Goal: Task Accomplishment & Management: Complete application form

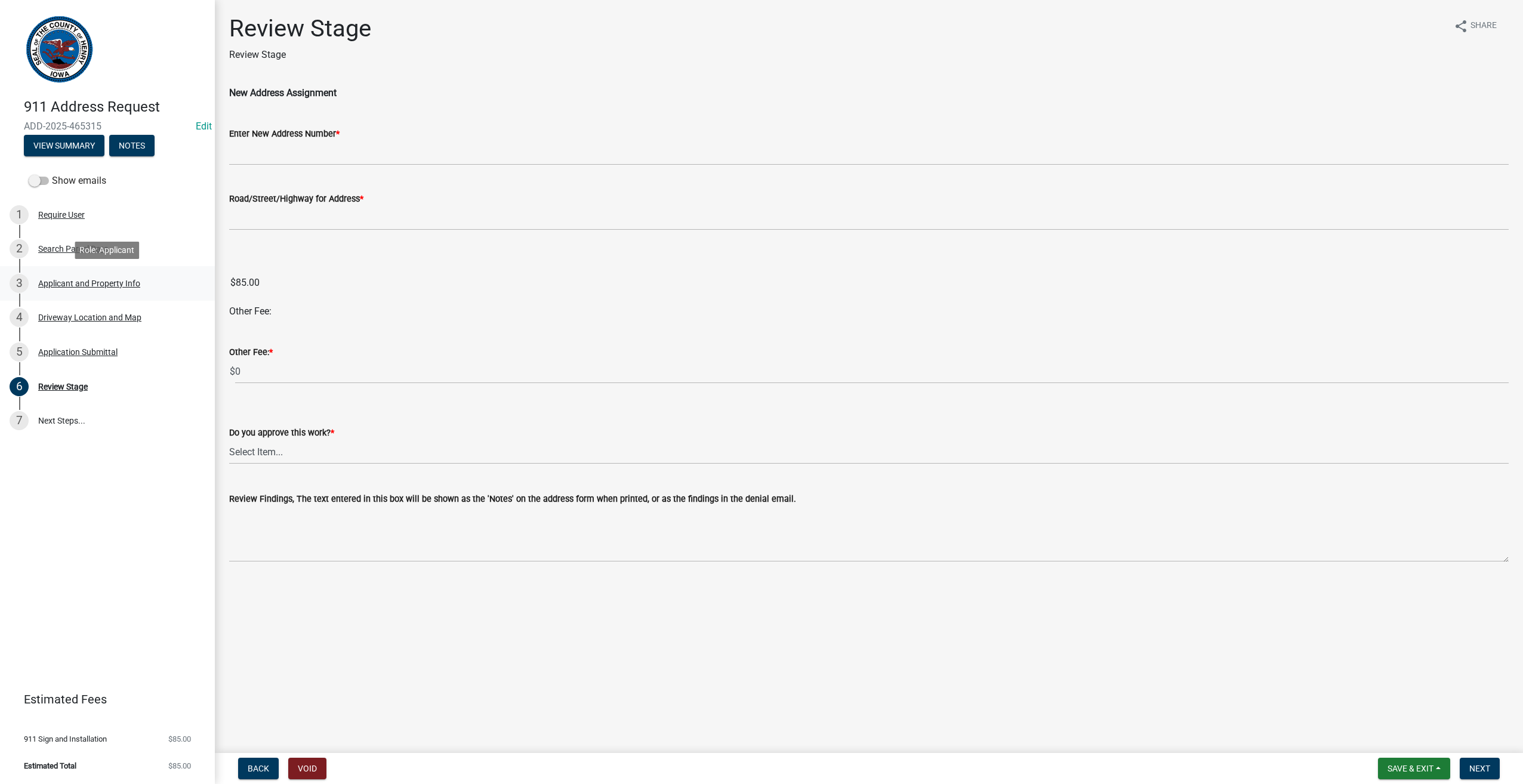
click at [51, 283] on div "Applicant and Property Info" at bounding box center [89, 283] width 102 height 8
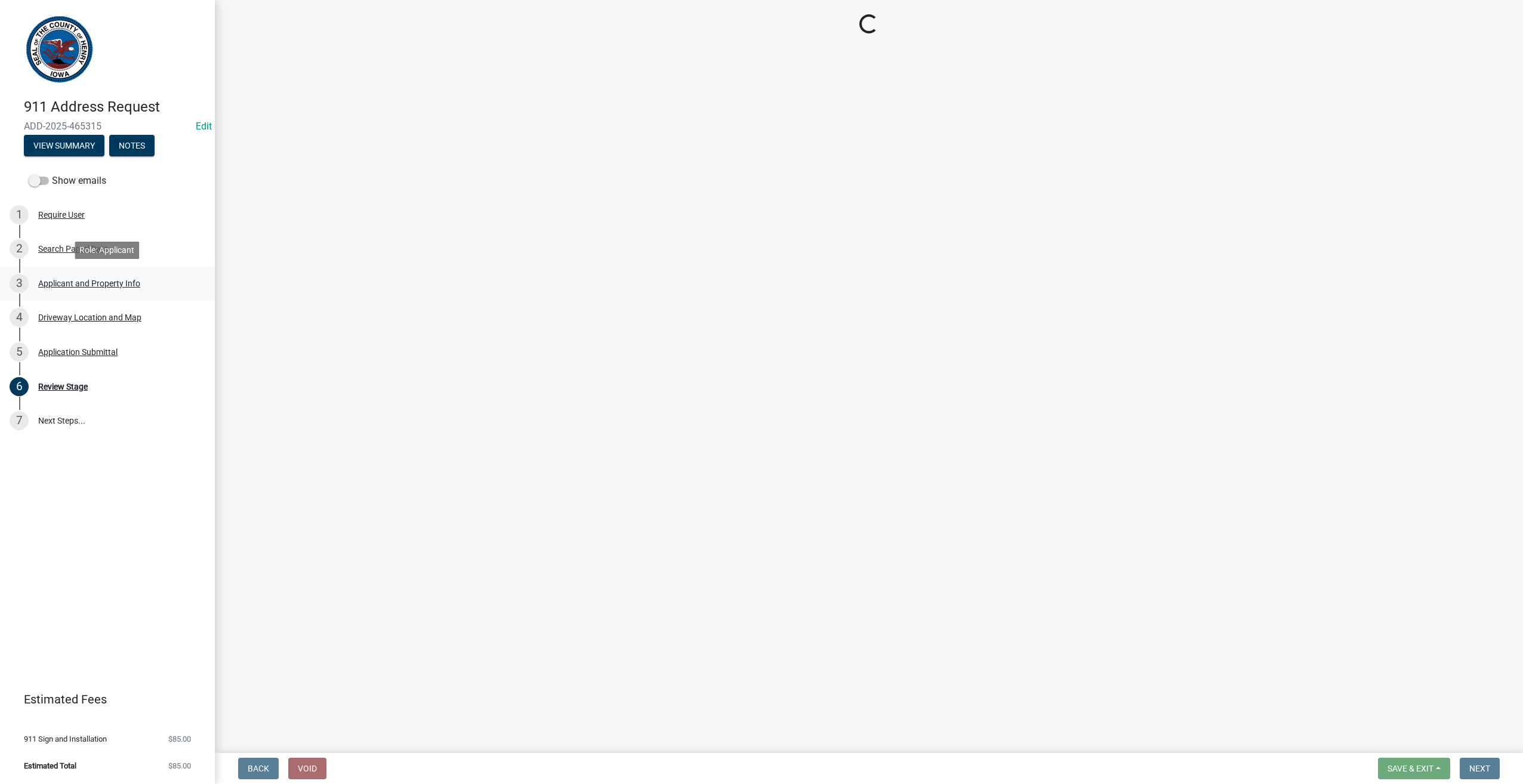
select select "44461d61-3d37-4e1b-b0a8-ef52870db6e8"
select select "bcd64748-9342-4dc7-95f8-ac6d1cd5fb7d"
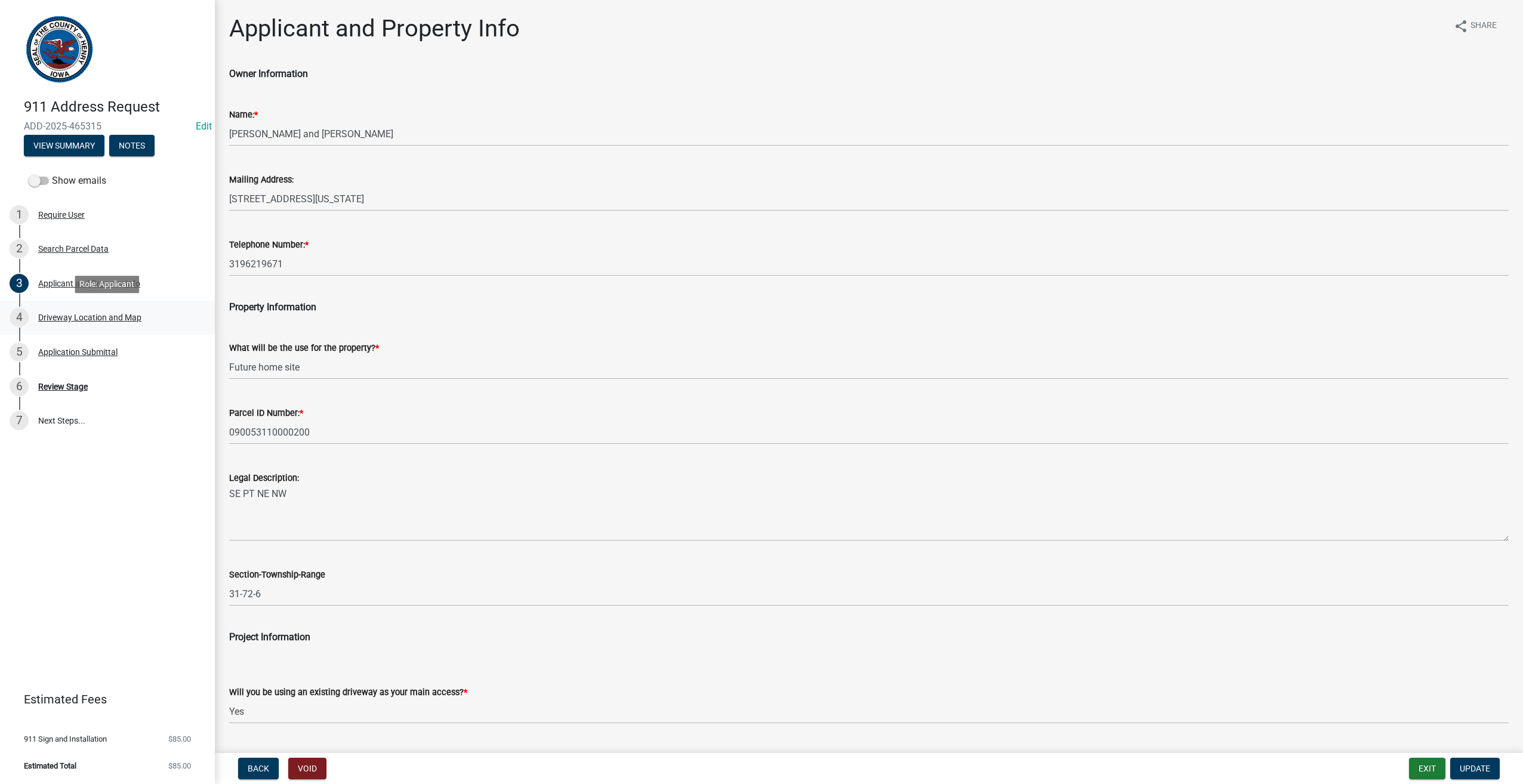
click at [67, 317] on div "Driveway Location and Map" at bounding box center [89, 317] width 103 height 8
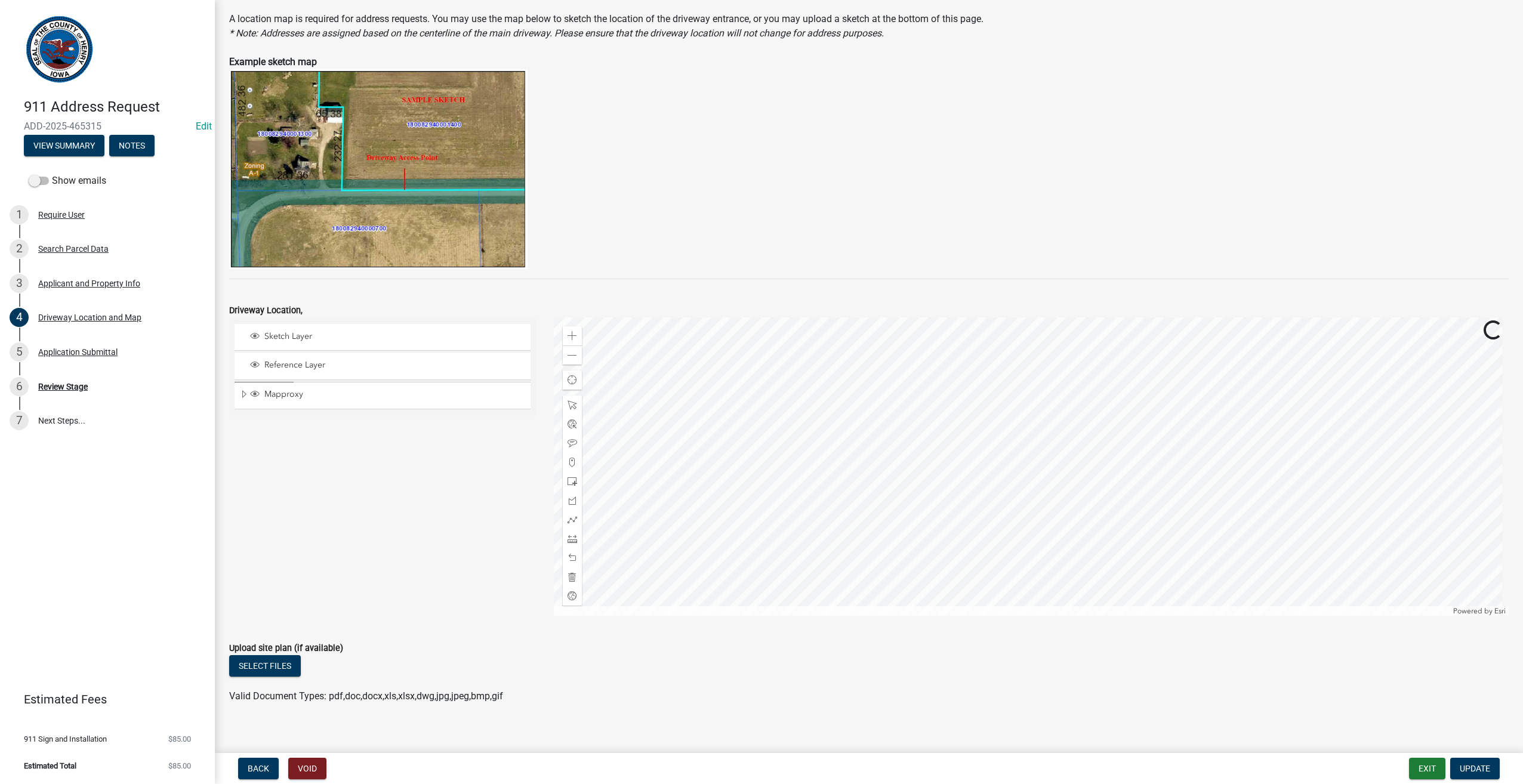
scroll to position [114, 0]
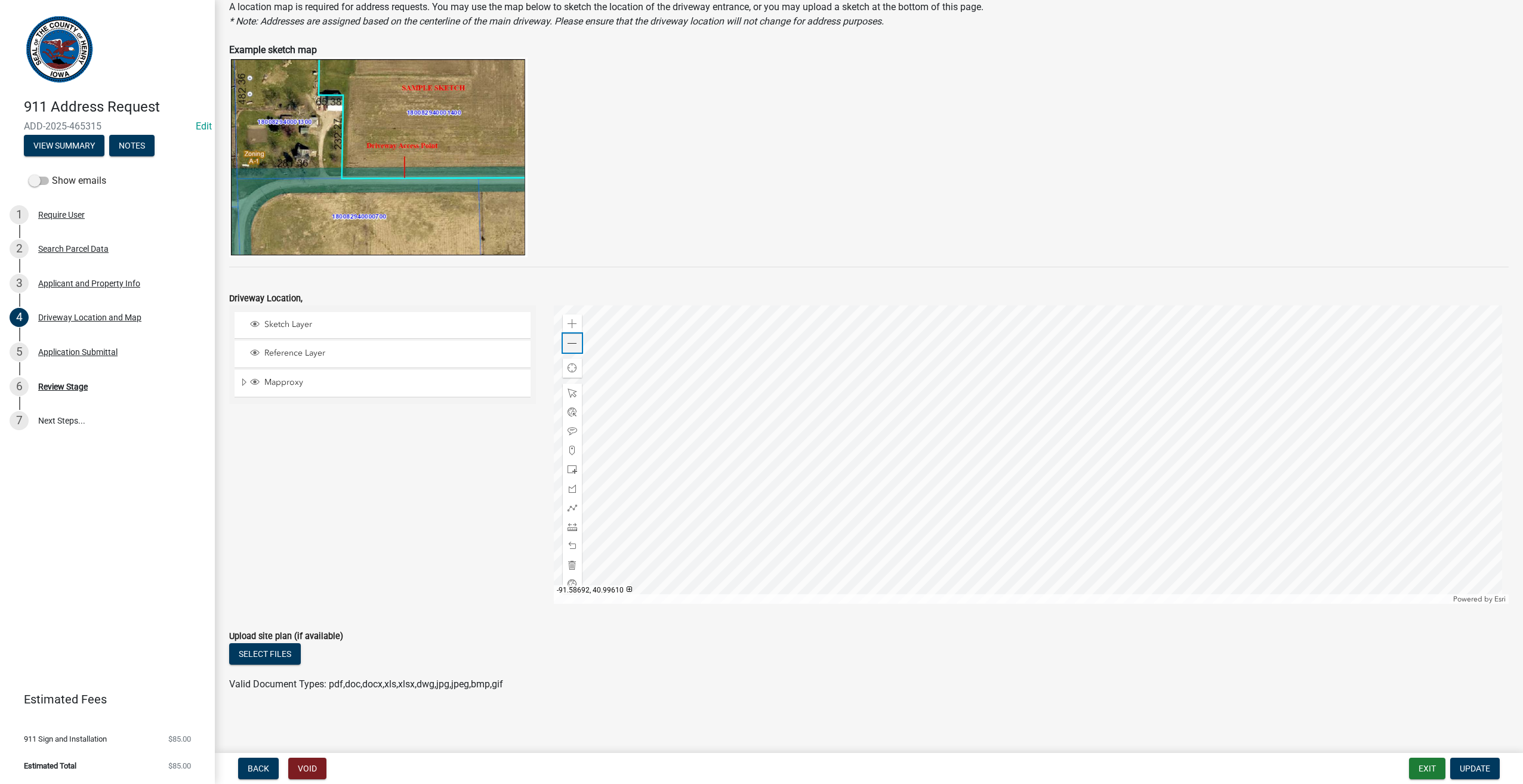
click at [572, 346] on span at bounding box center [572, 343] width 10 height 10
click at [568, 344] on span at bounding box center [572, 343] width 10 height 10
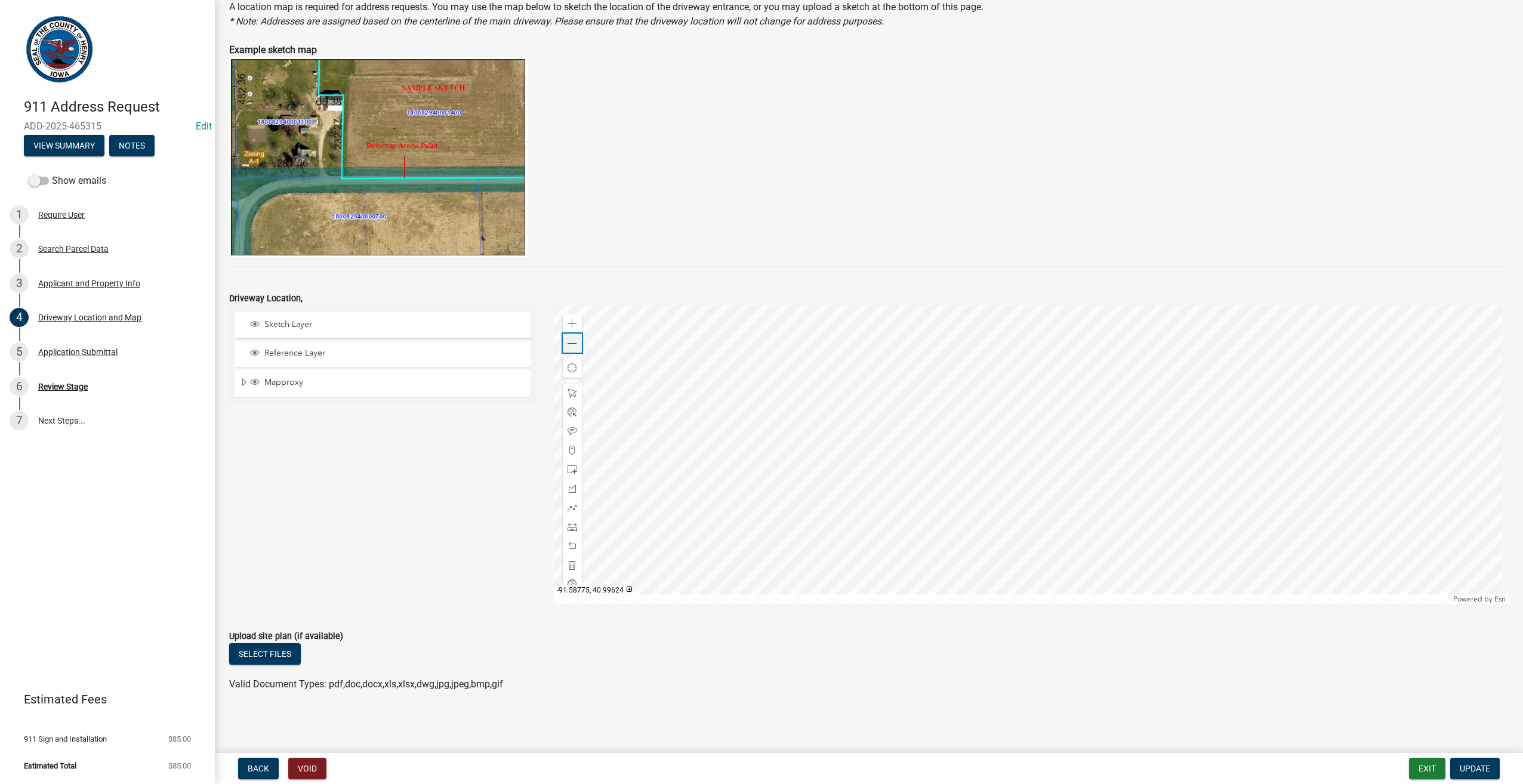
click at [568, 344] on span at bounding box center [572, 343] width 10 height 10
click at [901, 401] on div at bounding box center [1032, 455] width 955 height 298
click at [1208, 539] on div at bounding box center [1032, 455] width 955 height 298
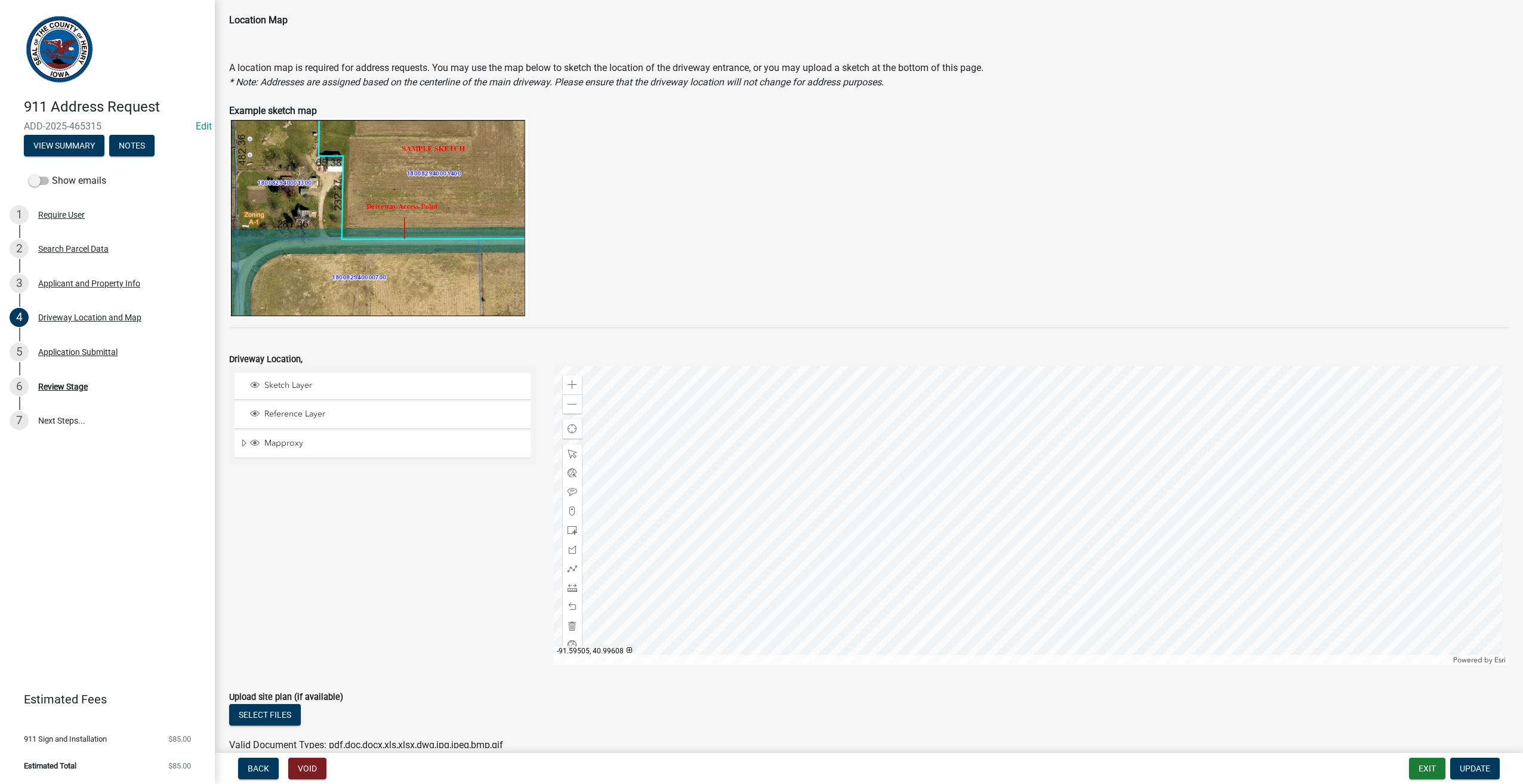
scroll to position [55, 0]
click at [574, 405] on div "Zoom out" at bounding box center [573, 403] width 19 height 19
click at [1132, 577] on div at bounding box center [1032, 514] width 955 height 298
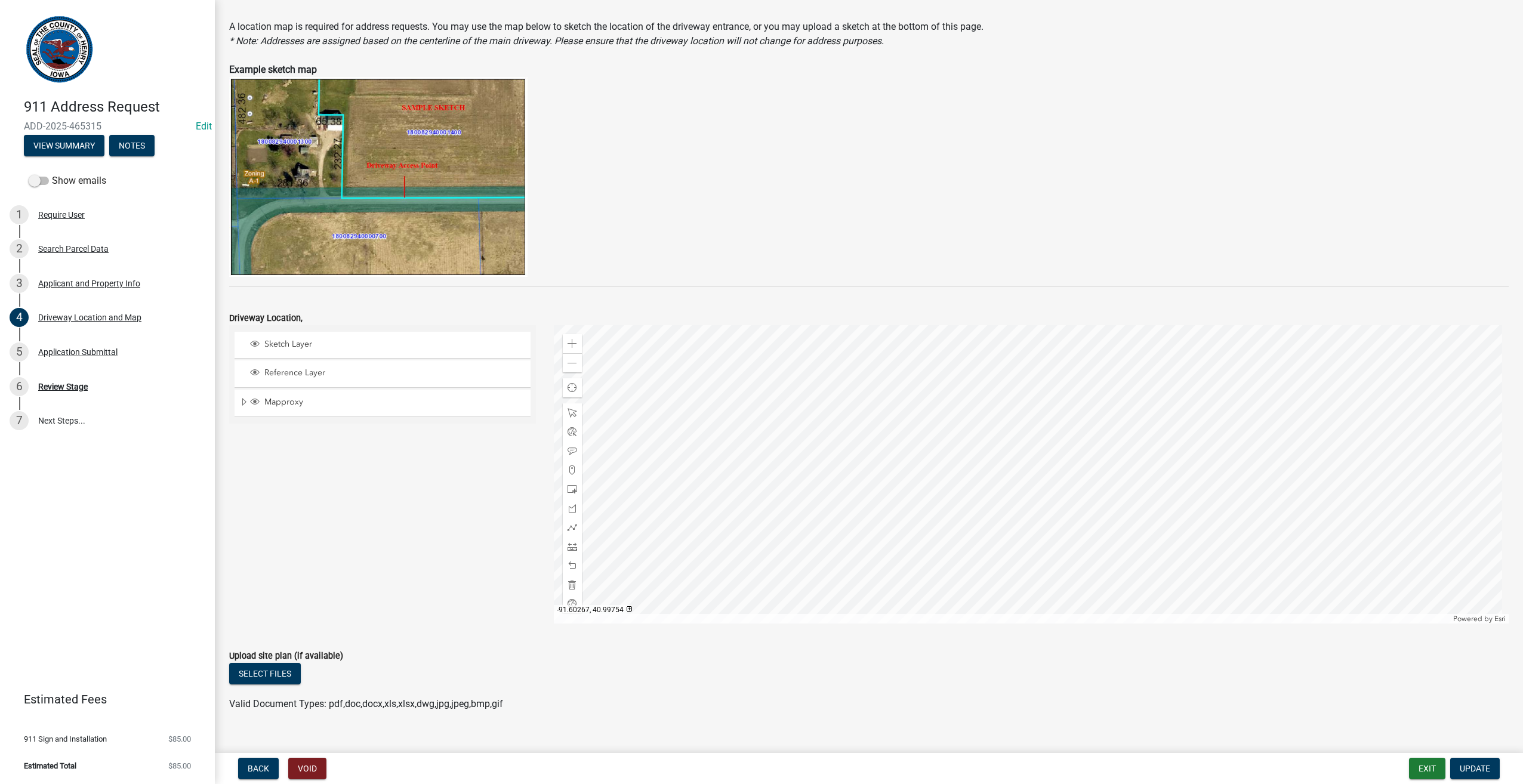
scroll to position [114, 0]
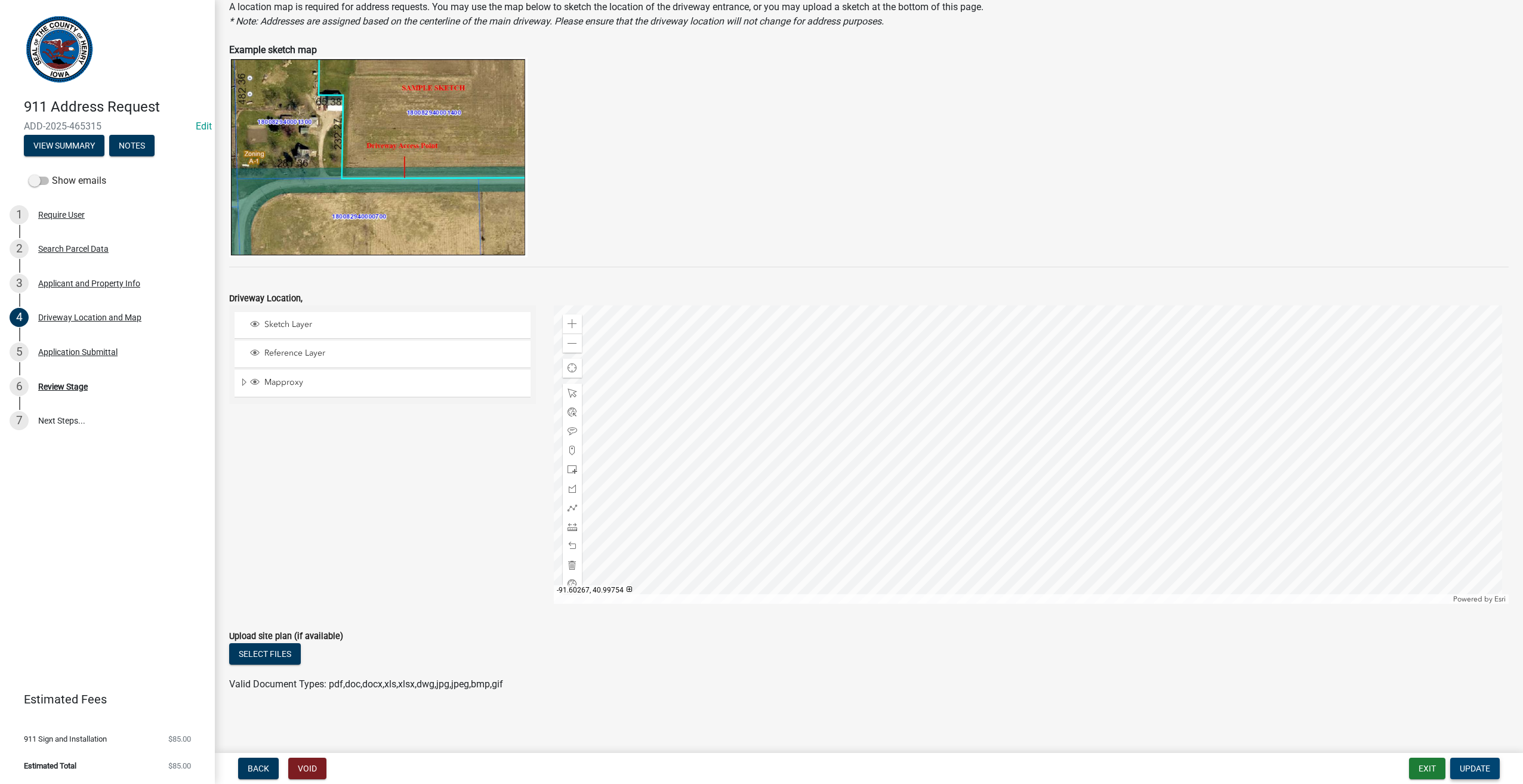
click at [1490, 766] on span "Update" at bounding box center [1475, 768] width 30 height 10
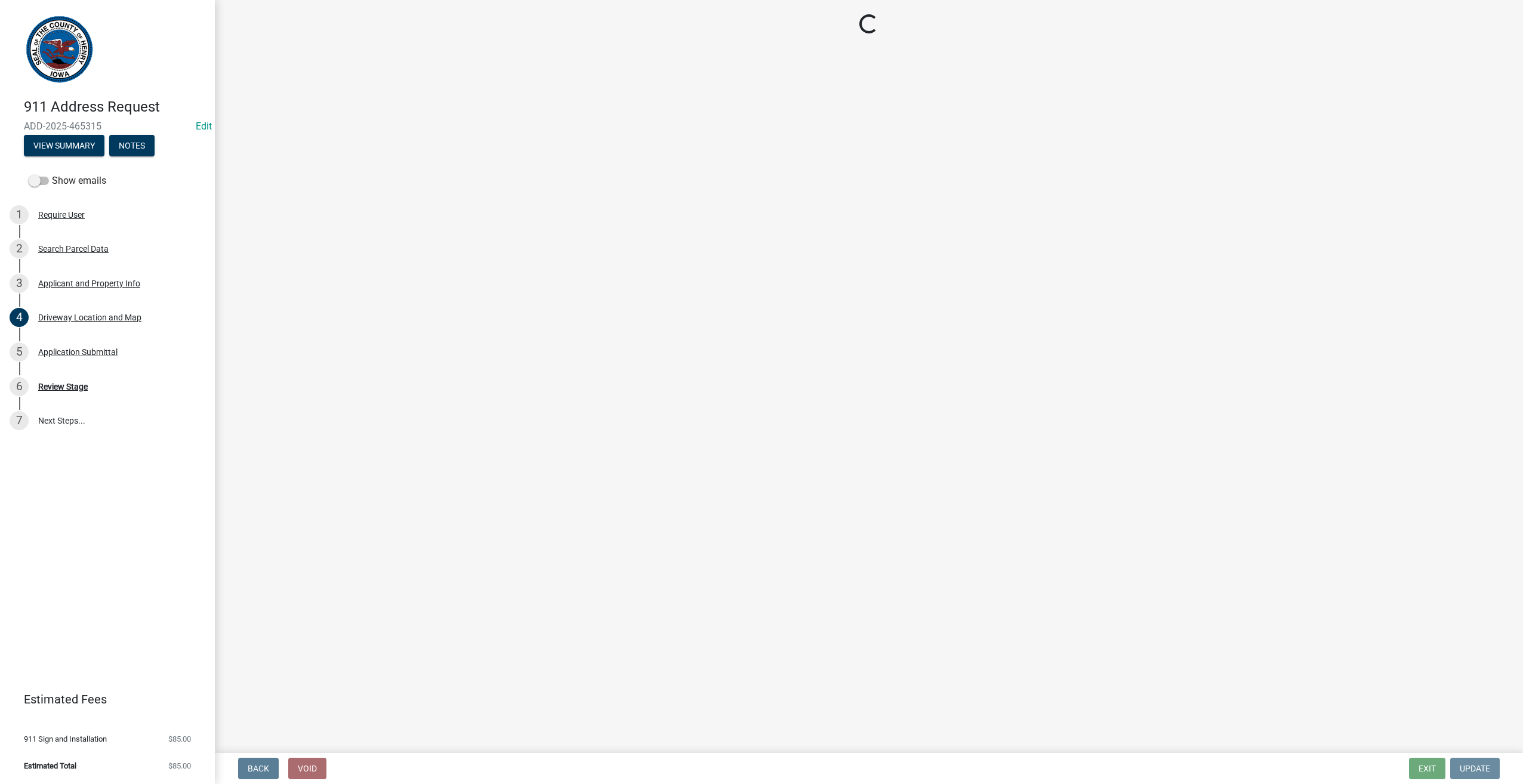
scroll to position [0, 0]
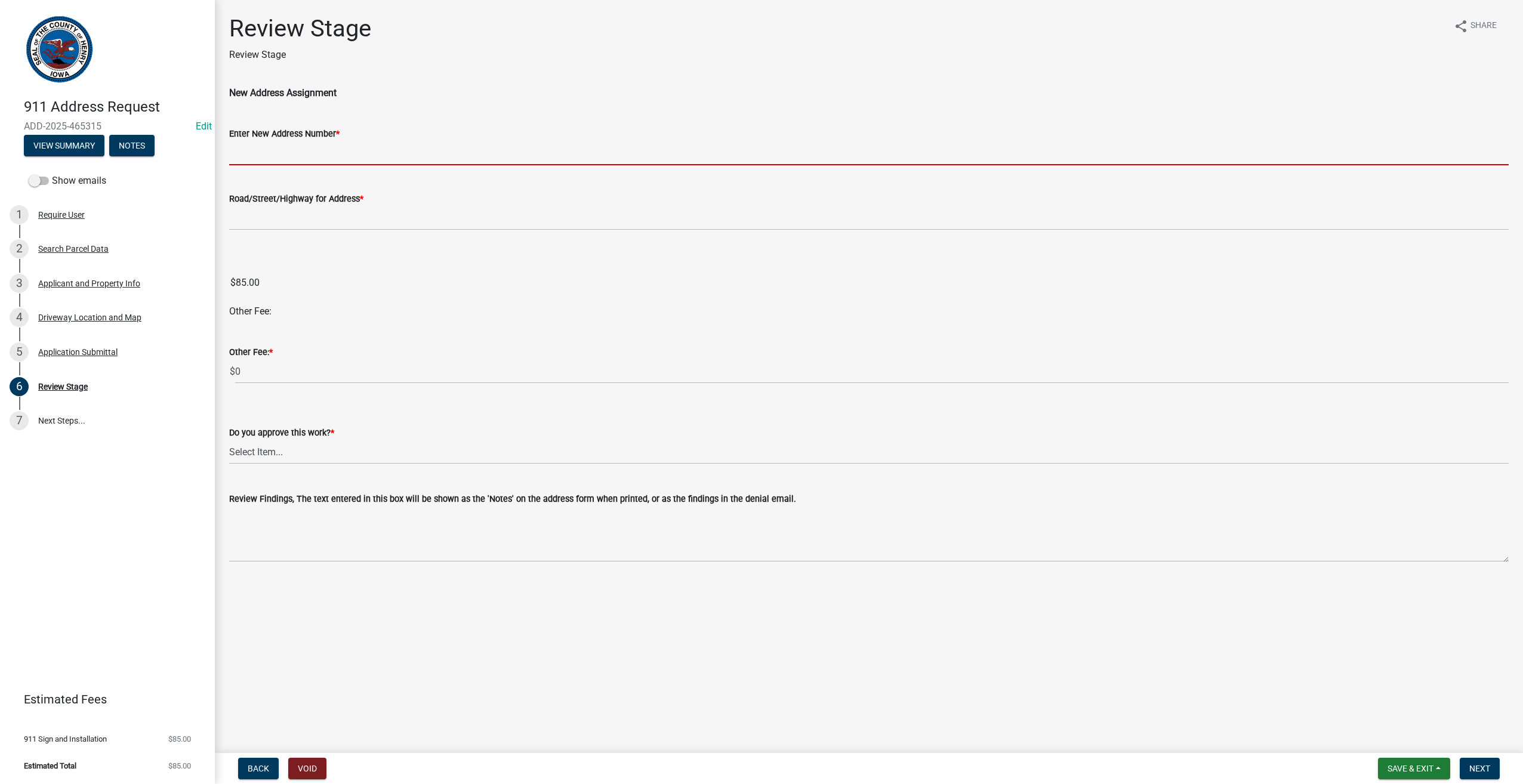
click at [238, 151] on input "Enter New Address Number *" at bounding box center [869, 153] width 1280 height 24
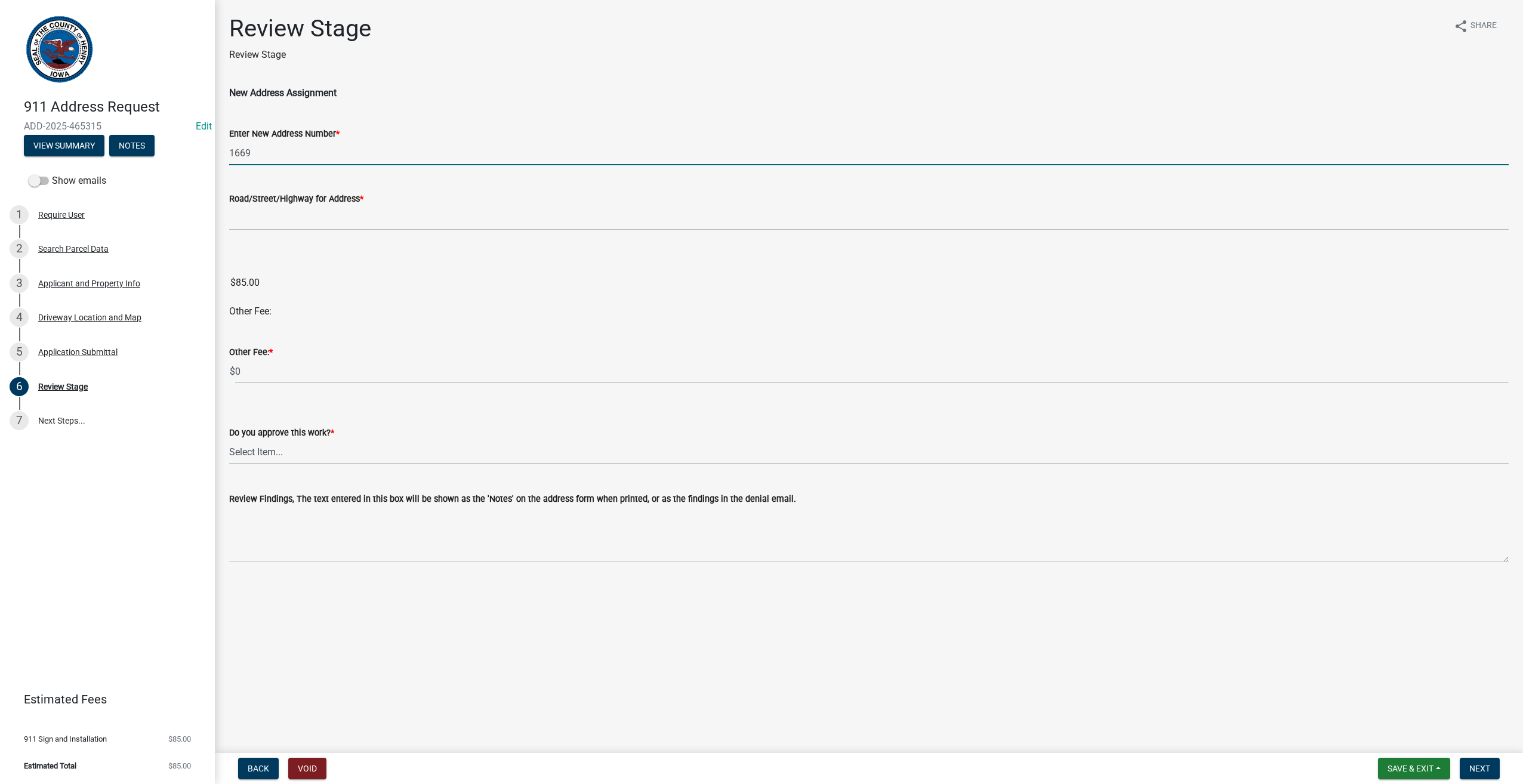
type input "1669"
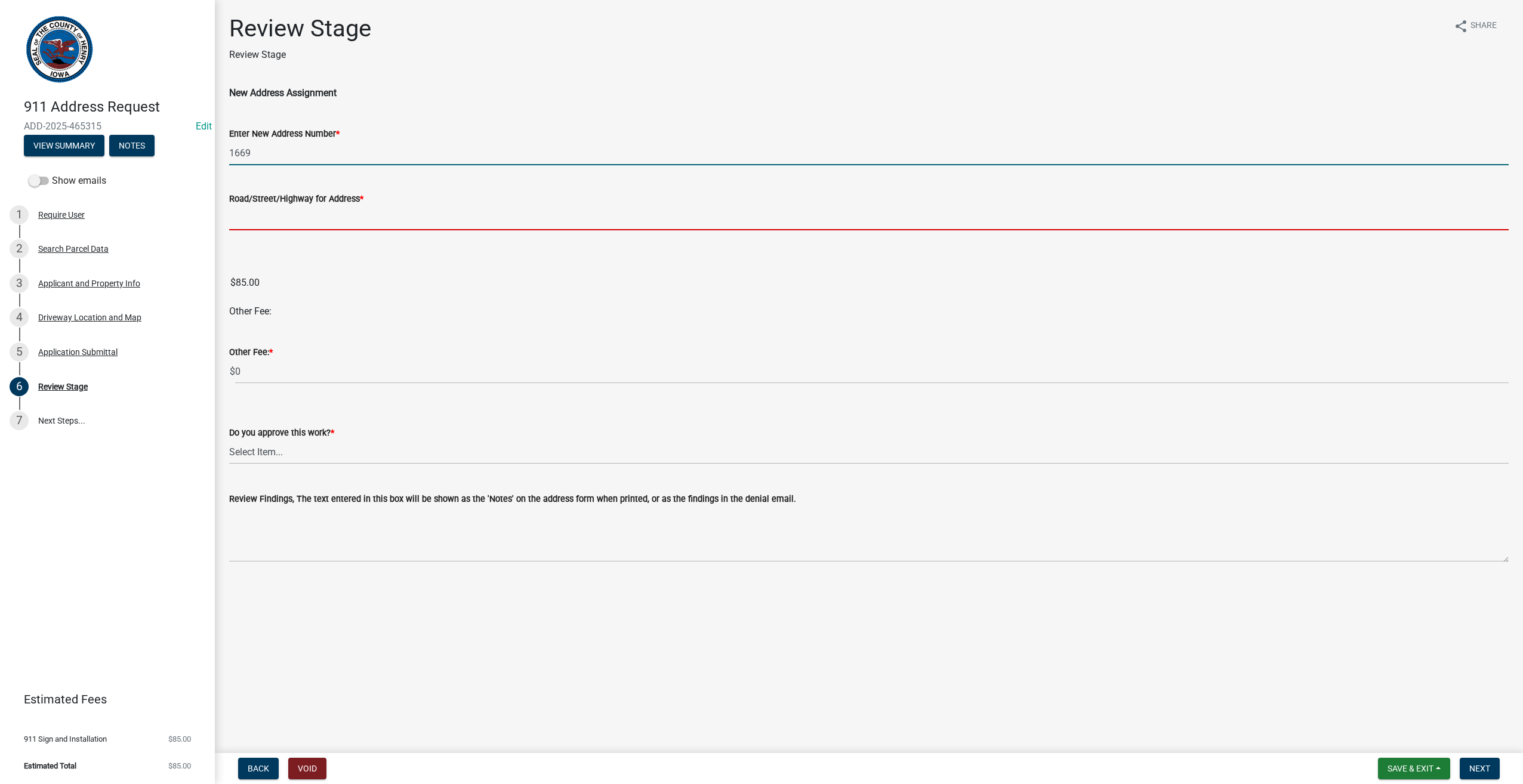
click at [237, 215] on input "Road/Street/Highway for Address *" at bounding box center [869, 218] width 1280 height 24
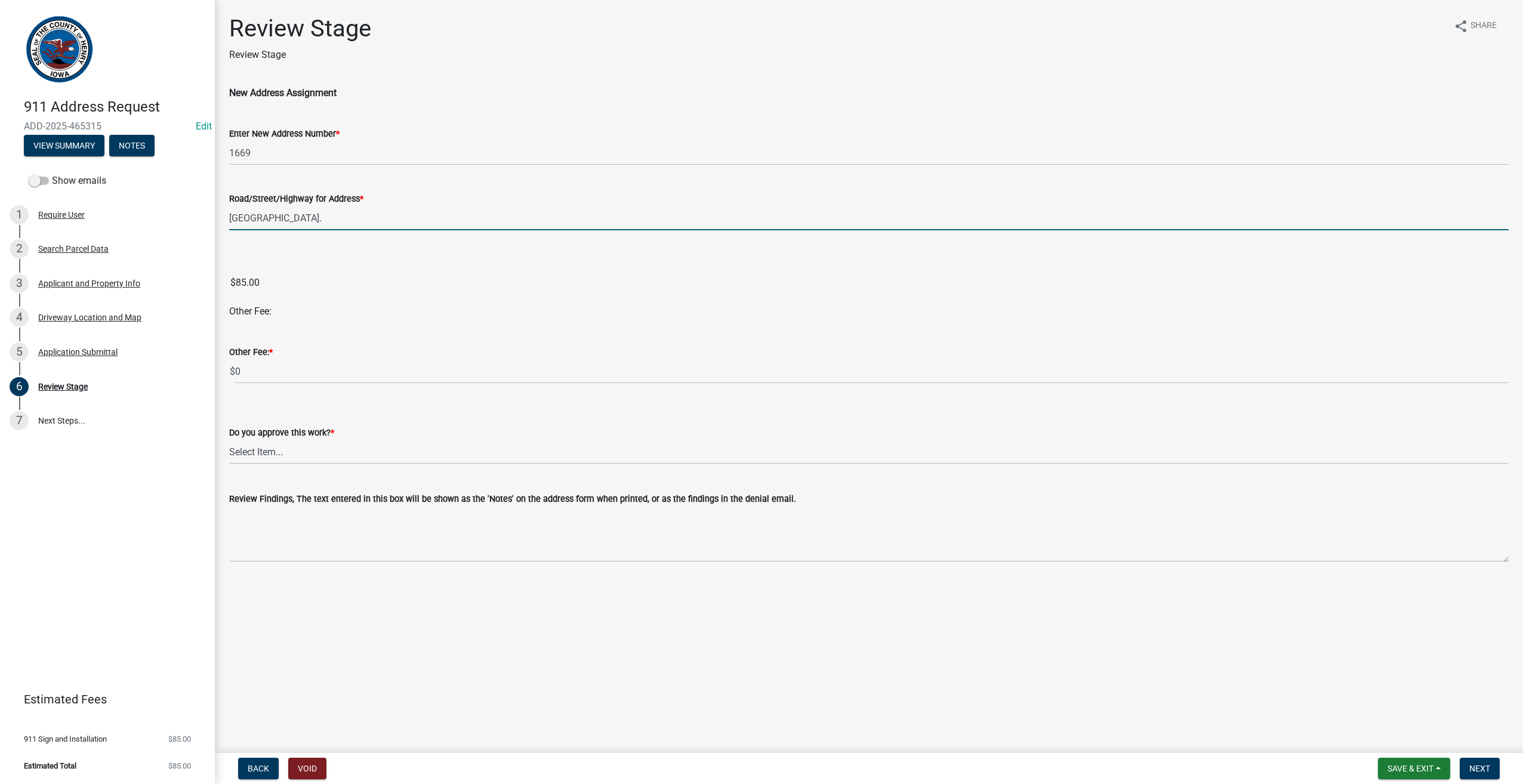
type input "215th St."
click at [277, 458] on select "Select Item... Yes No" at bounding box center [869, 452] width 1280 height 24
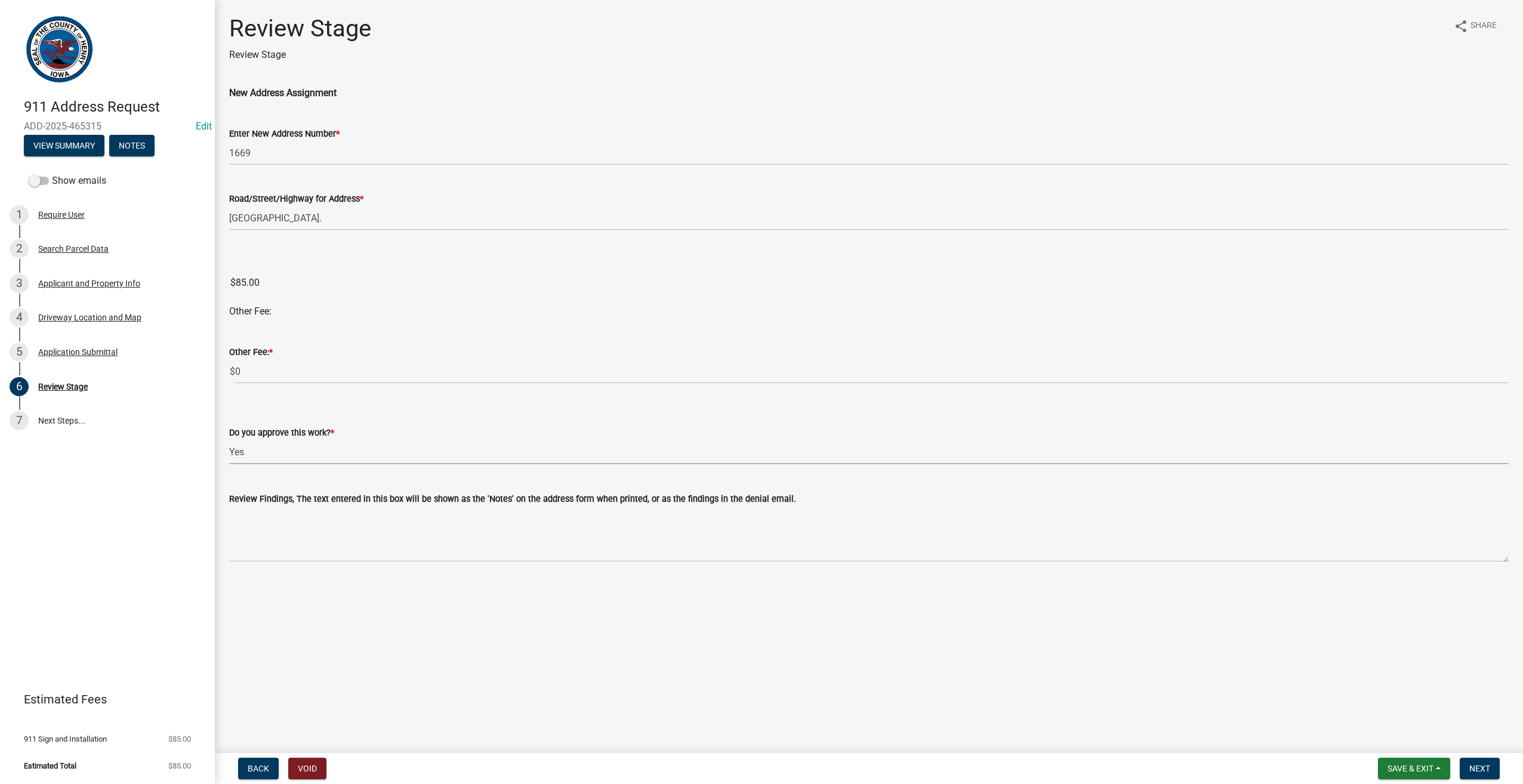
click at [229, 440] on select "Select Item... Yes No" at bounding box center [869, 452] width 1280 height 24
select select "268c5550-63e6-4f09-9e4f-f1e88ad71cb6"
click at [1491, 771] on button "Next" at bounding box center [1480, 768] width 40 height 22
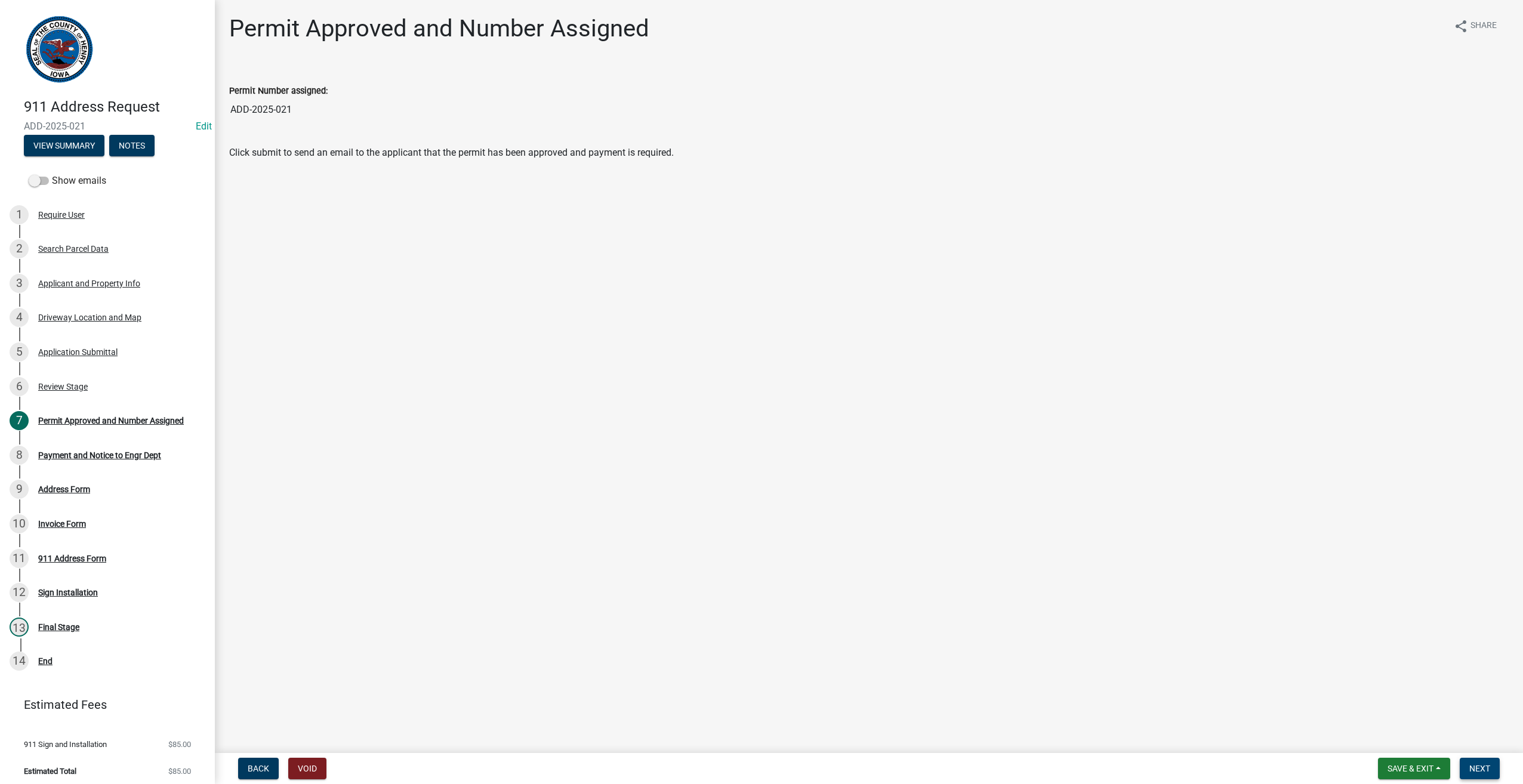
click at [1481, 772] on span "Next" at bounding box center [1480, 768] width 21 height 10
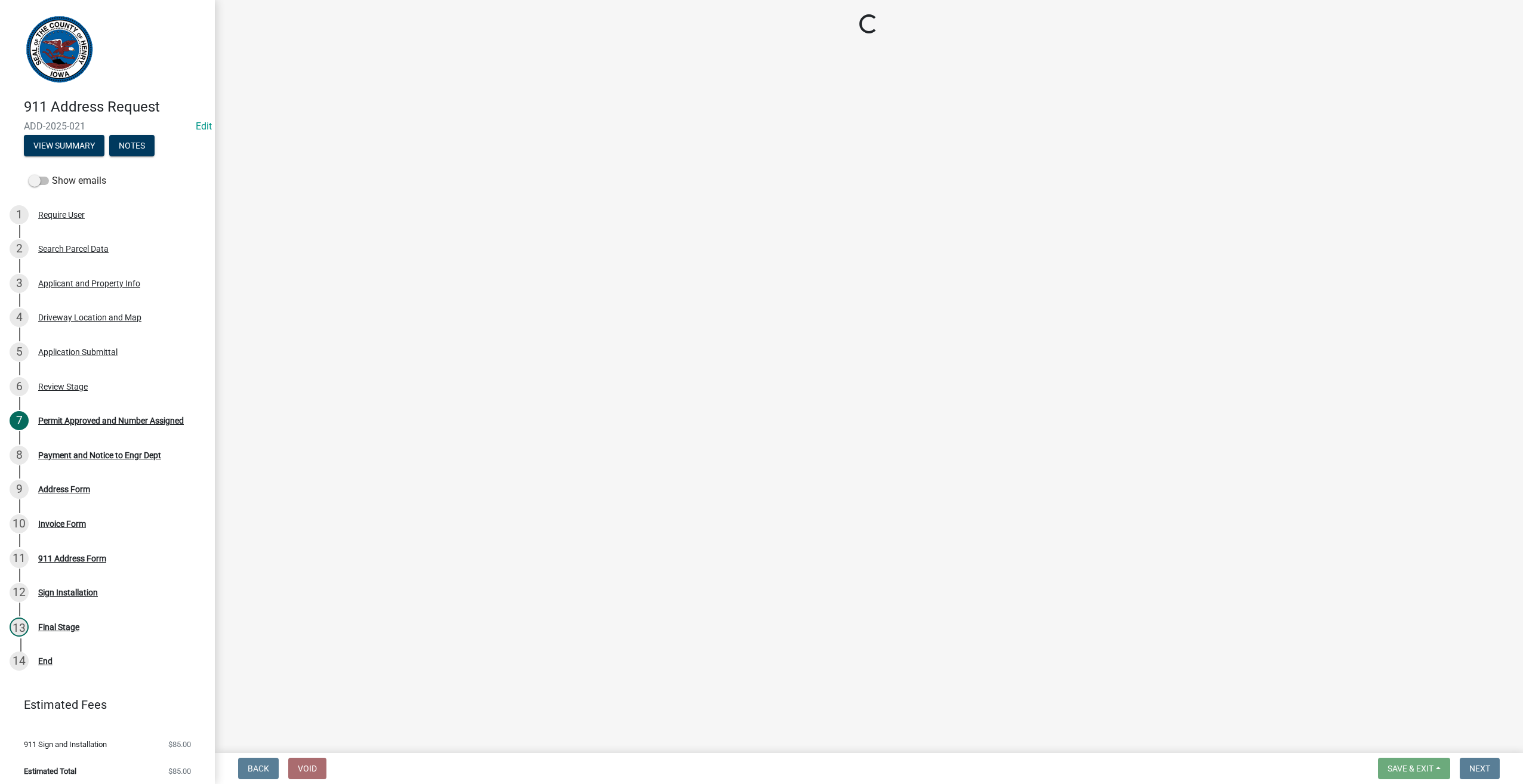
select select "3: 3"
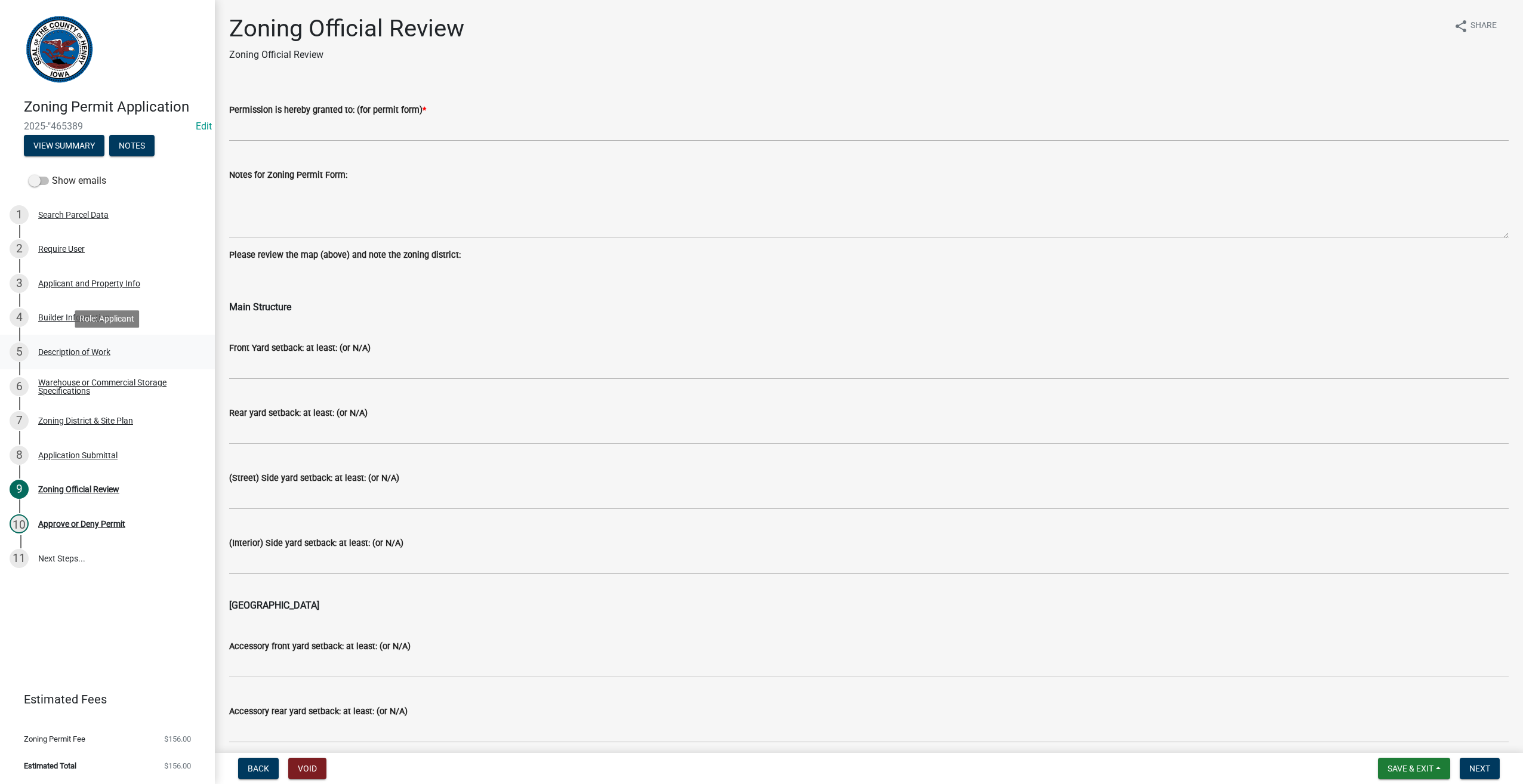
click at [62, 349] on div "Description of Work" at bounding box center [73, 352] width 72 height 8
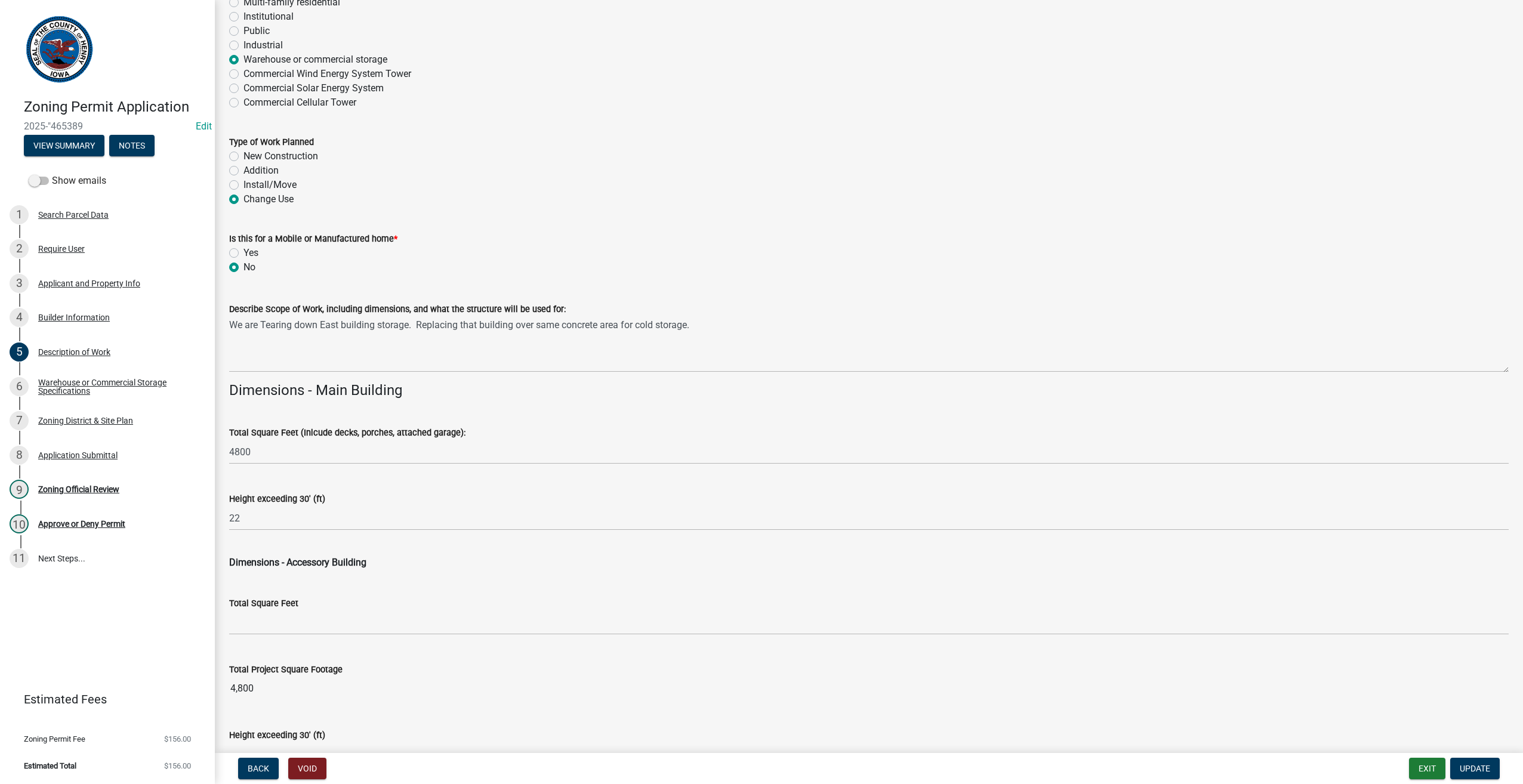
scroll to position [218, 0]
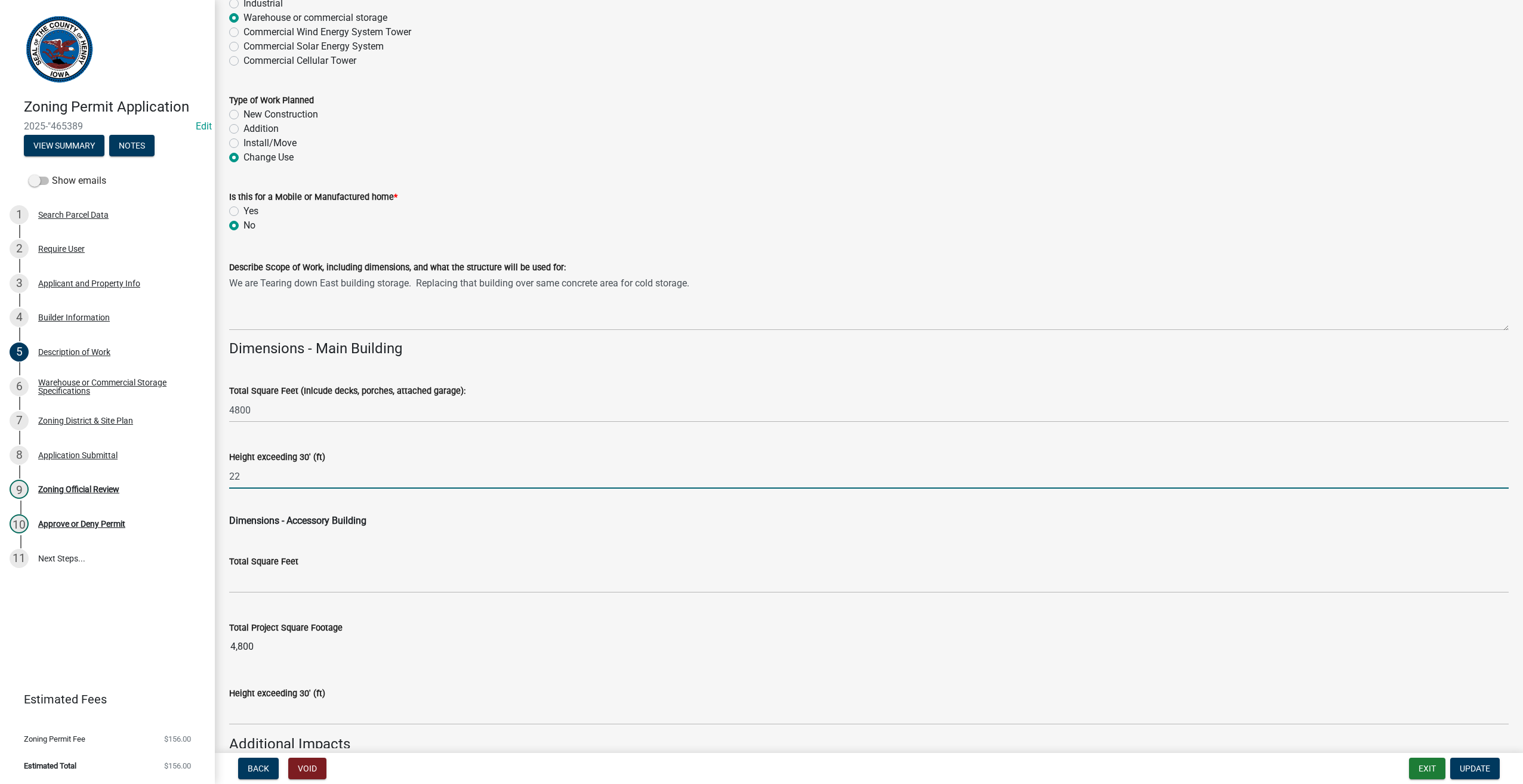
click at [242, 476] on input "22" at bounding box center [869, 476] width 1280 height 24
drag, startPoint x: 242, startPoint y: 476, endPoint x: 200, endPoint y: 474, distance: 42.0
click at [200, 474] on div "Zoning Permit Application 2025-"465389 Edit View Summary Notes Show emails 1 Se…" at bounding box center [761, 392] width 1523 height 784
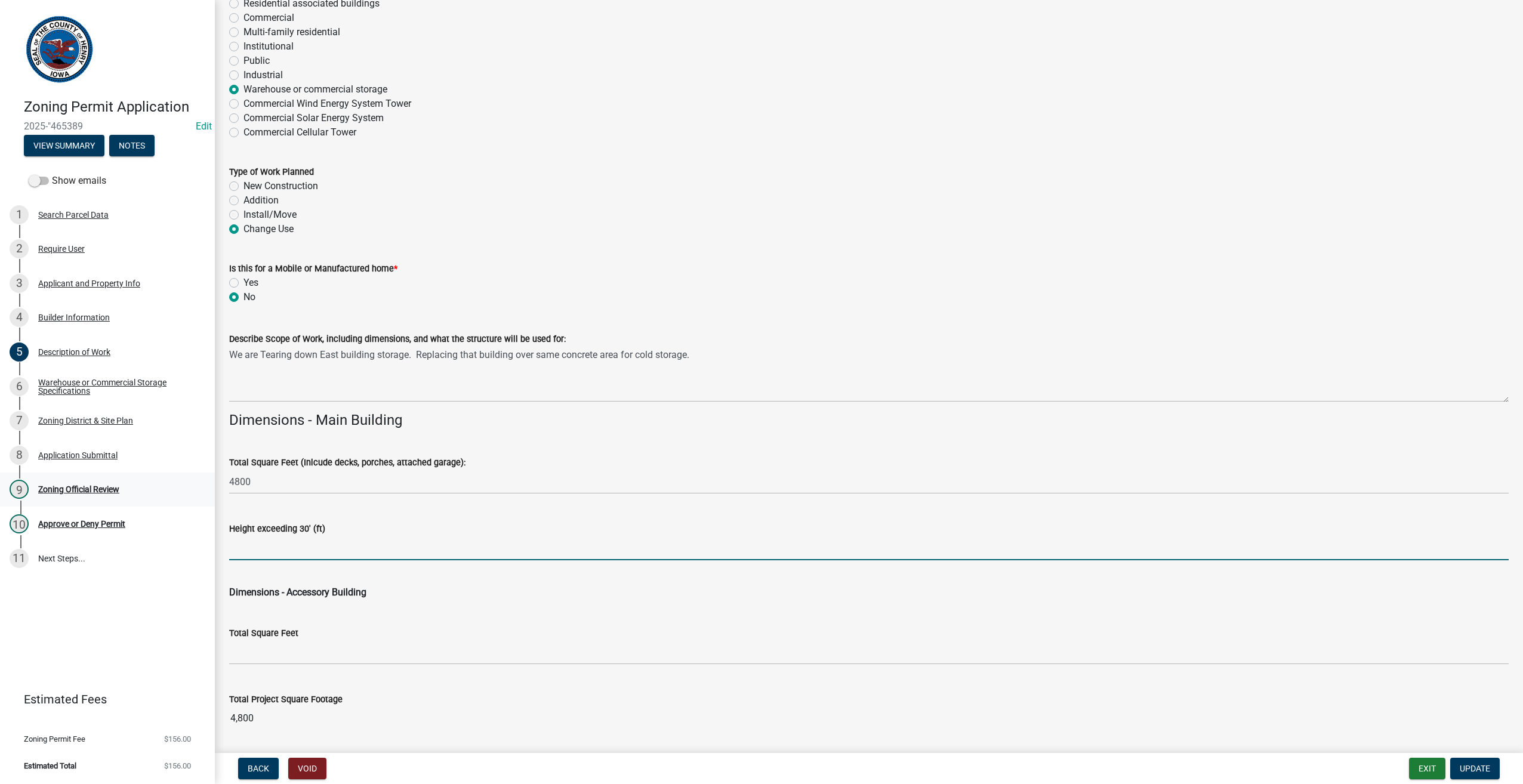
scroll to position [139, 0]
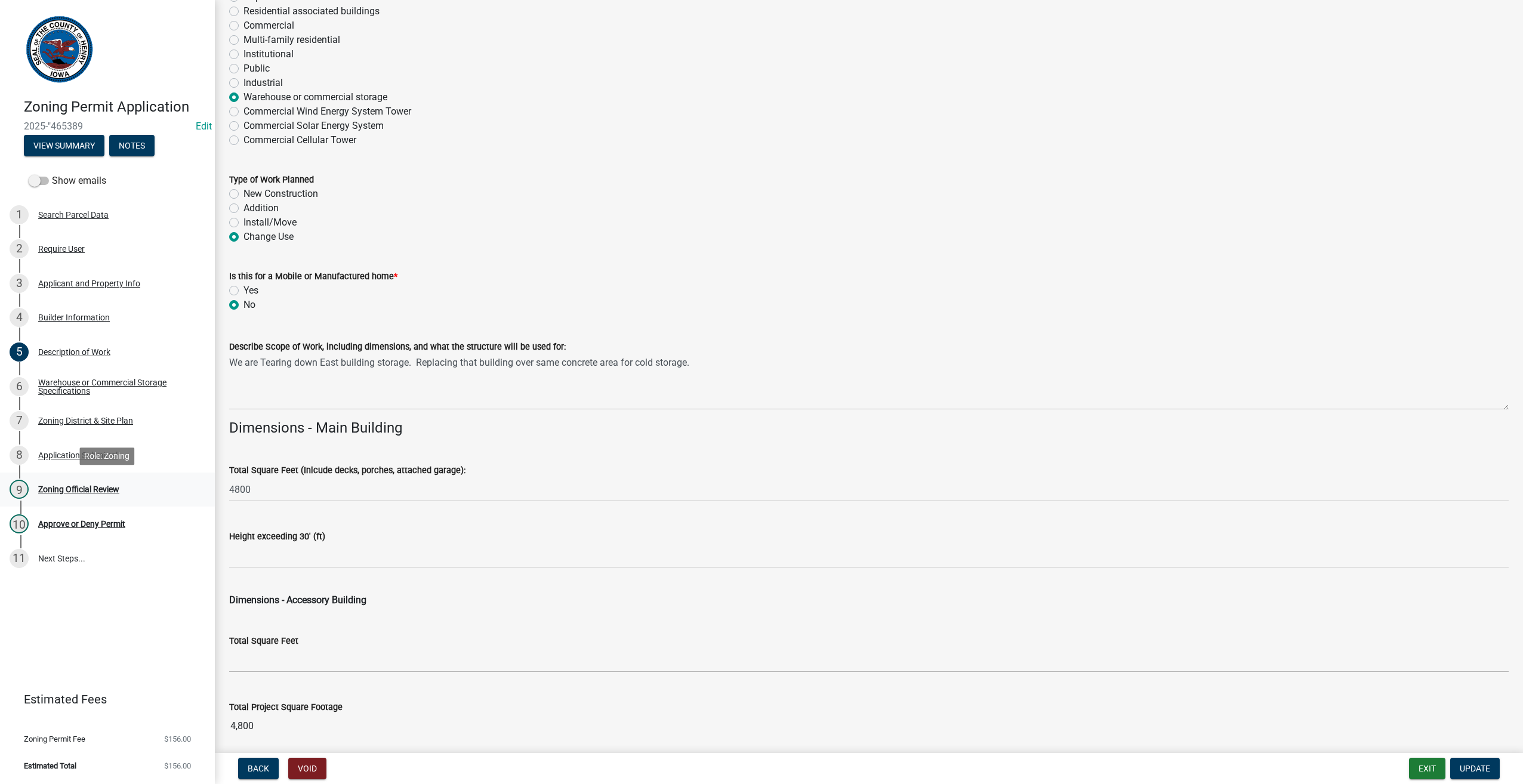
click at [76, 493] on div "Zoning Official Review" at bounding box center [78, 489] width 81 height 8
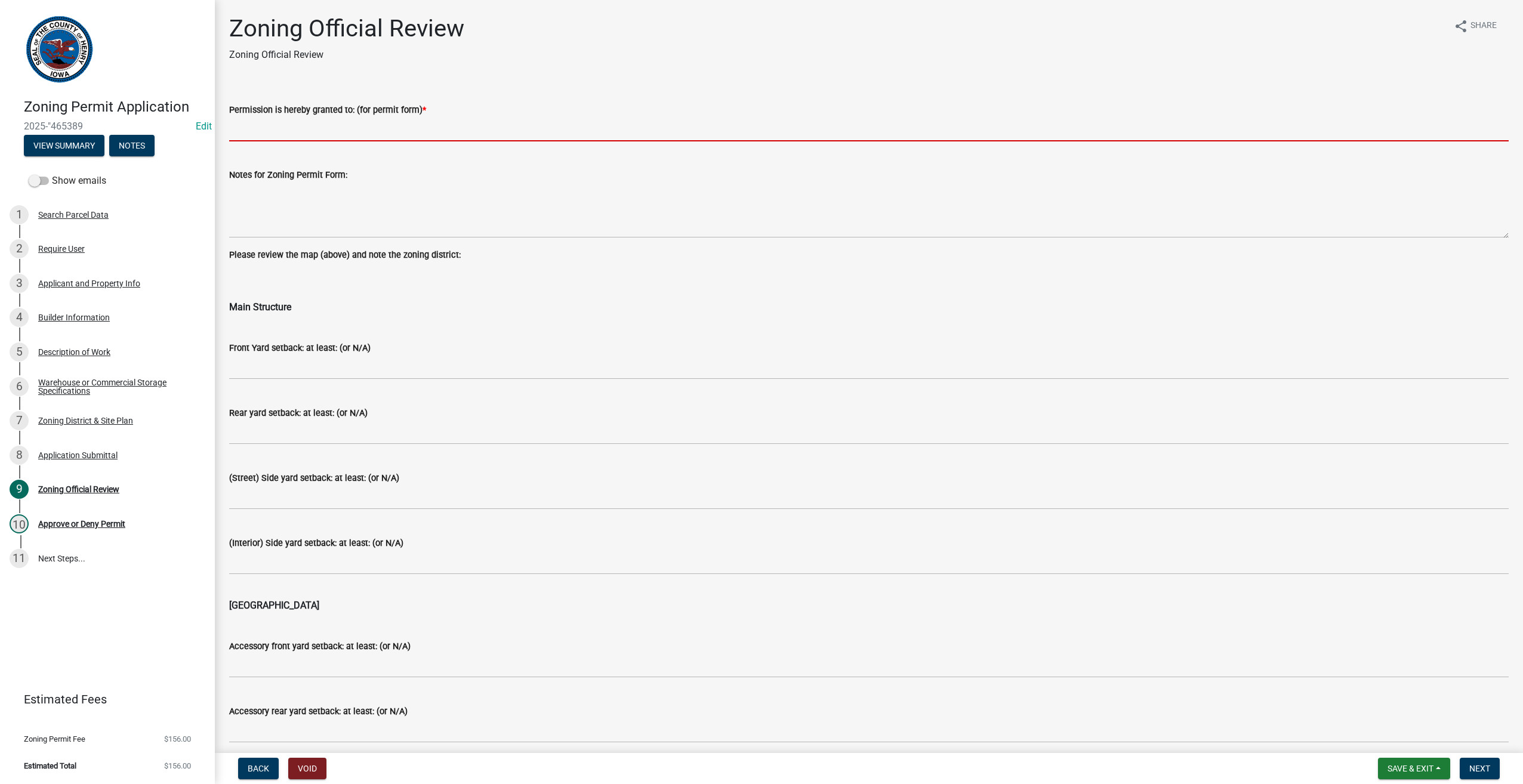
click at [262, 134] on input "Permission is hereby granted to: (for permit form) *" at bounding box center [869, 129] width 1280 height 24
type input "Construct 4800 sq. ft. cold storage building in same location as previously rem…"
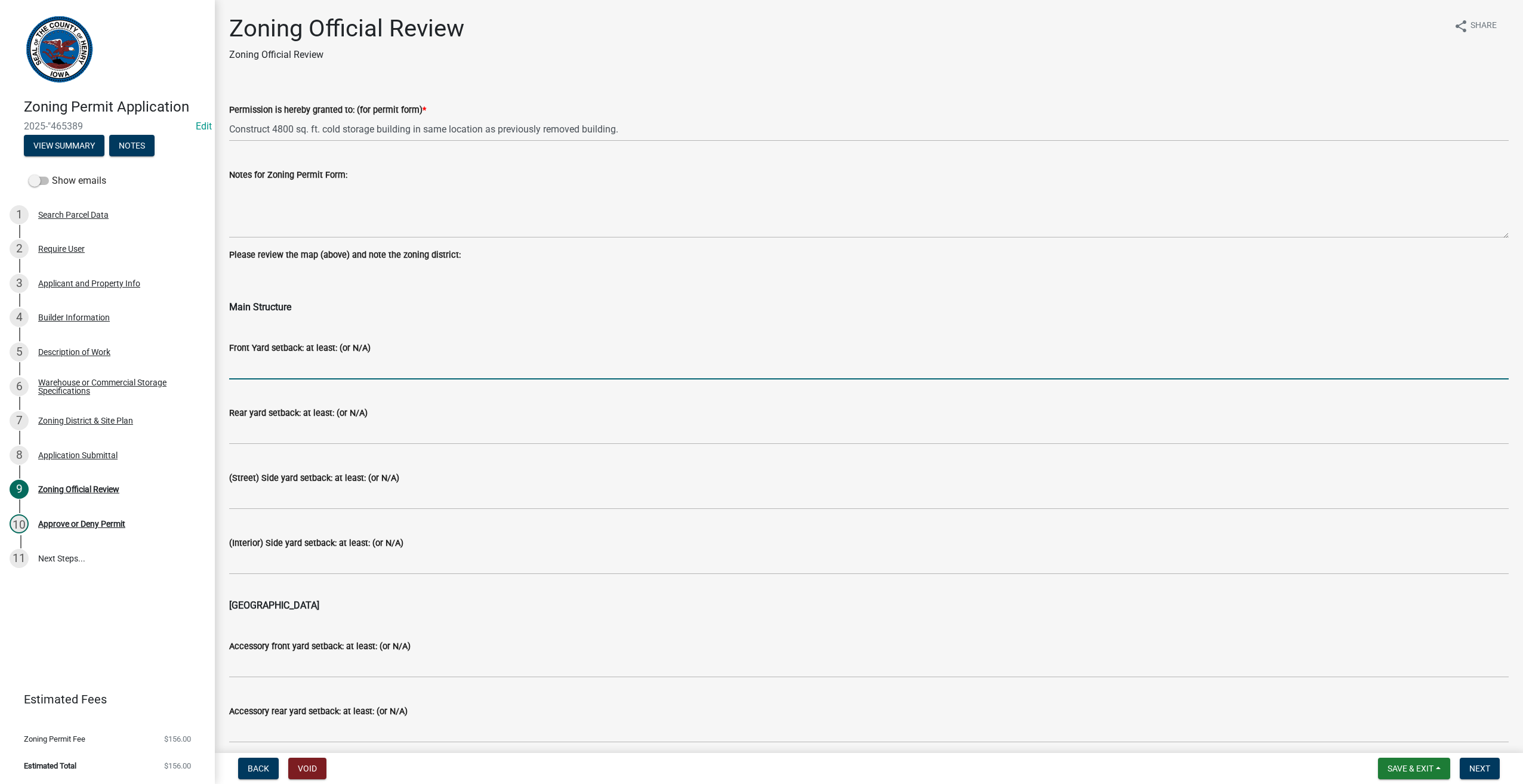
click at [244, 370] on input "Front Yard setback: at least: (or N/A)" at bounding box center [869, 367] width 1280 height 24
type input "35'"
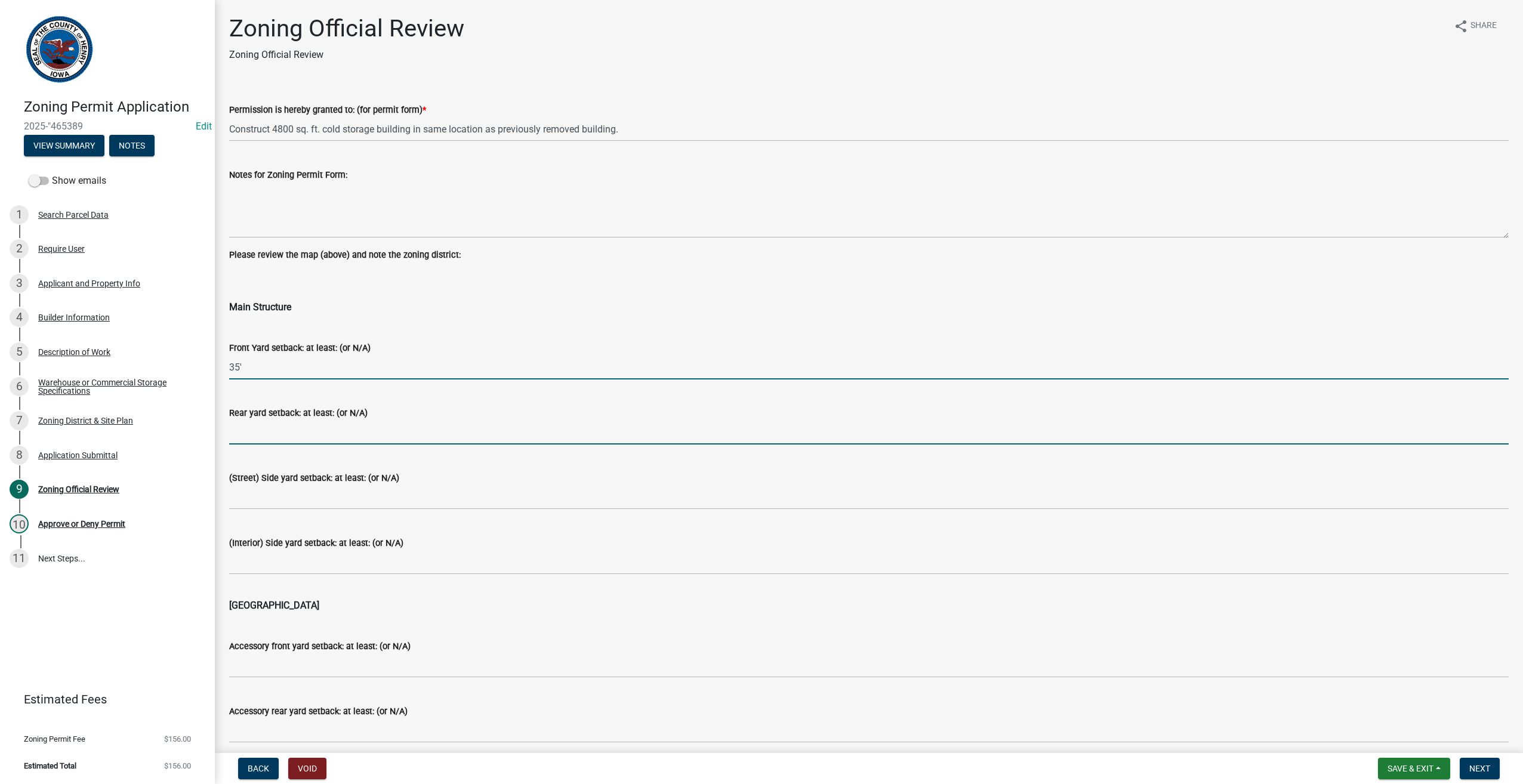
click at [274, 429] on input "Rear yard setback: at least: (or N/A)" at bounding box center [869, 432] width 1280 height 24
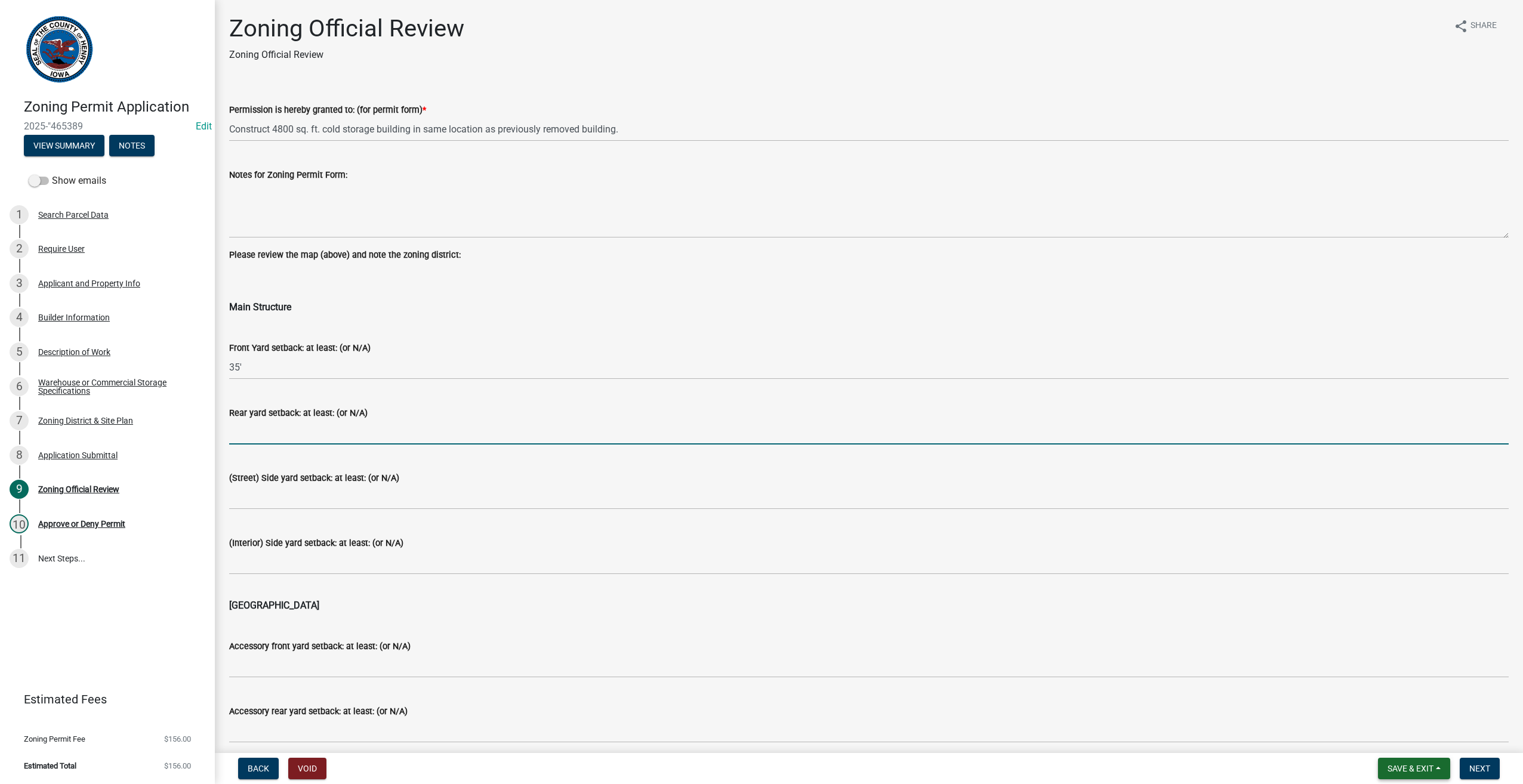
click at [1398, 771] on span "Save & Exit" at bounding box center [1411, 768] width 46 height 10
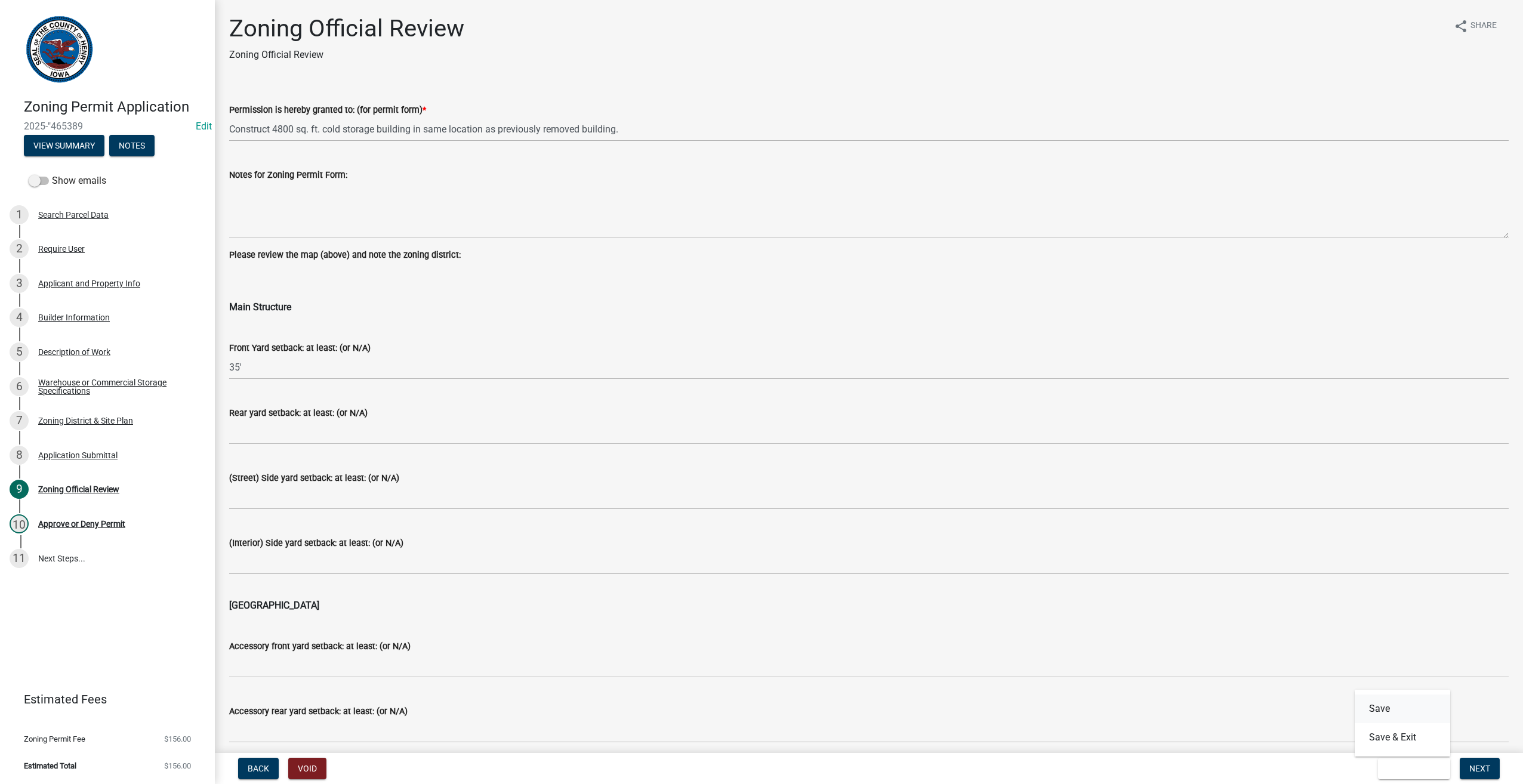
click at [1395, 708] on button "Save" at bounding box center [1402, 708] width 96 height 29
click at [73, 418] on div "Zoning District & Site Plan" at bounding box center [85, 421] width 95 height 8
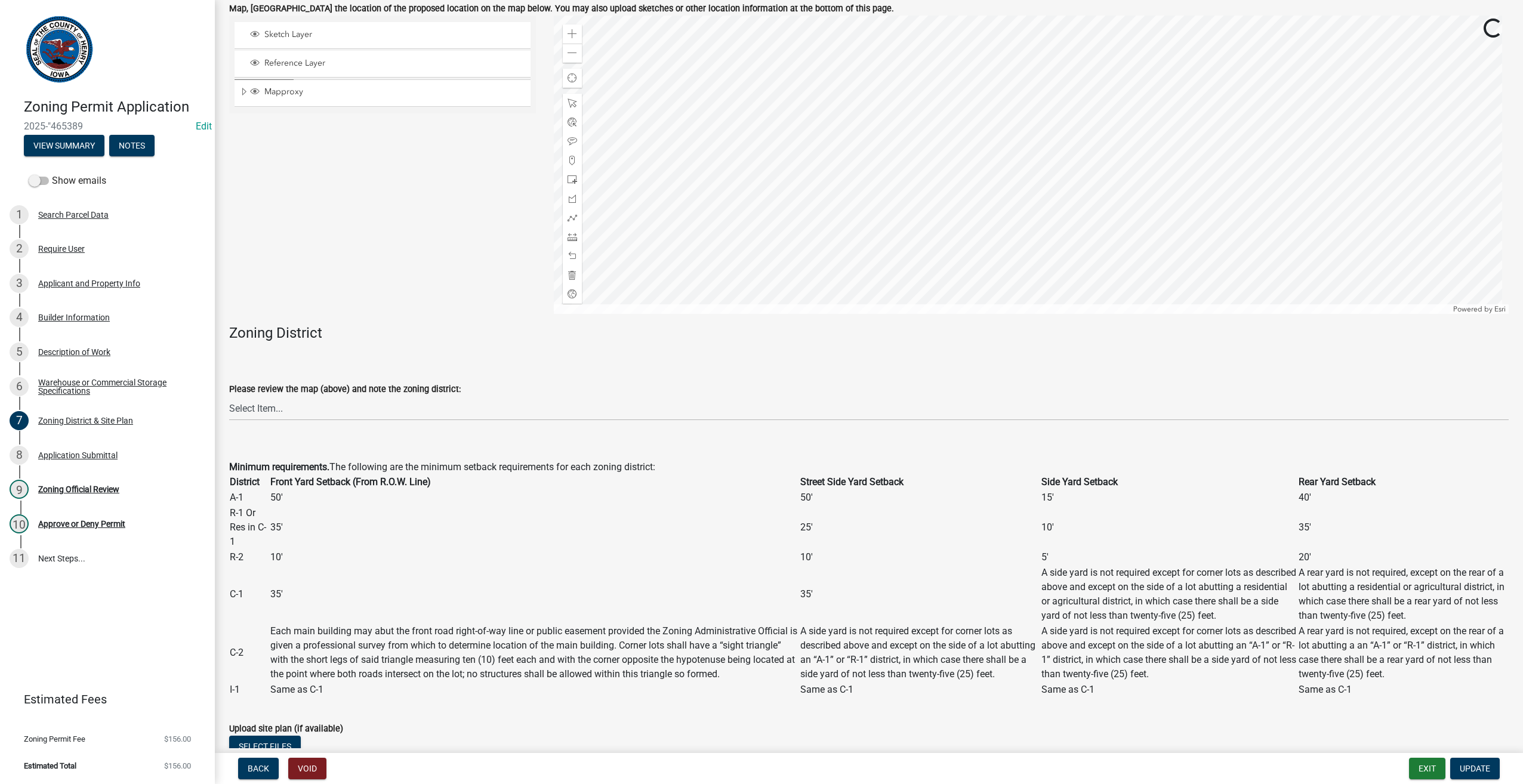
scroll to position [919, 0]
